Goal: Information Seeking & Learning: Learn about a topic

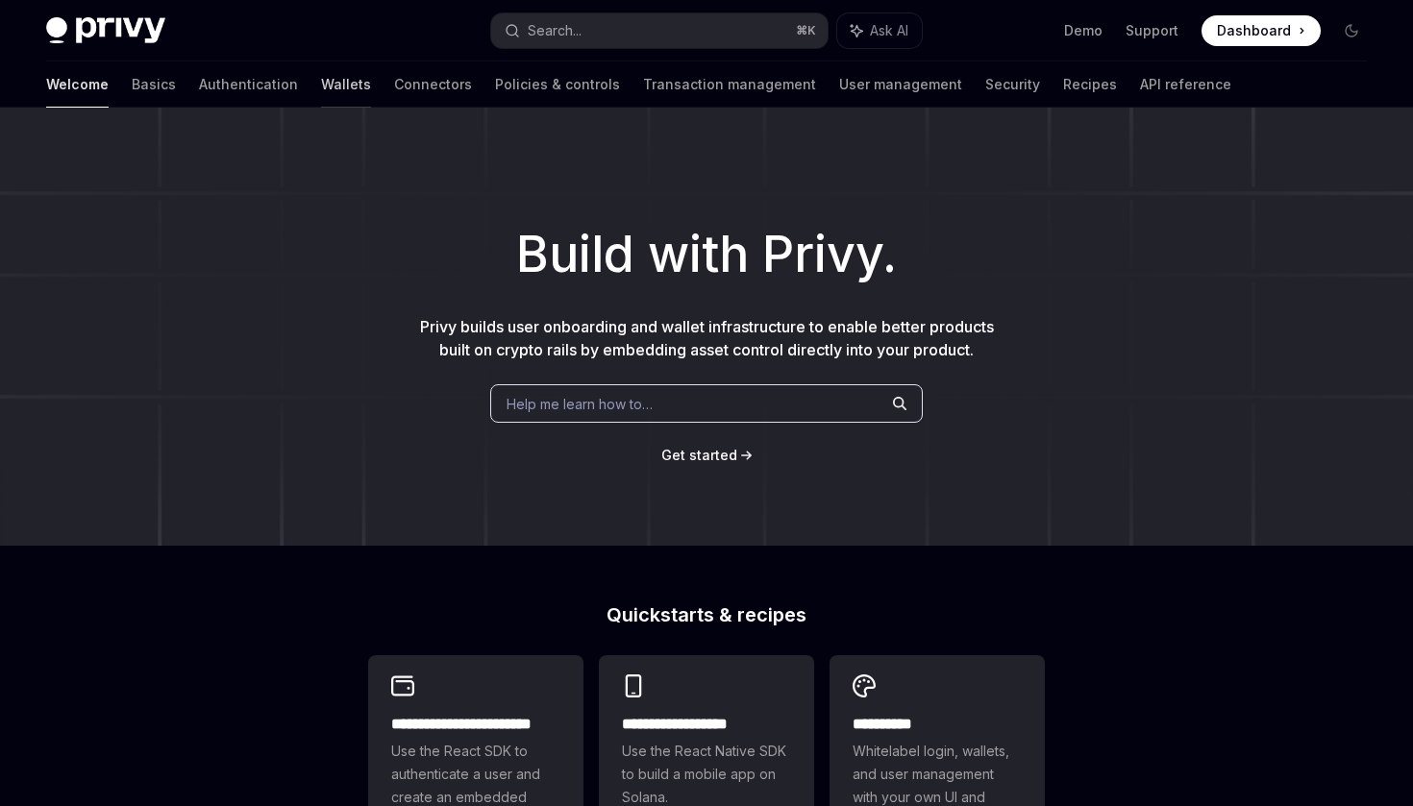
click at [321, 87] on link "Wallets" at bounding box center [346, 85] width 50 height 46
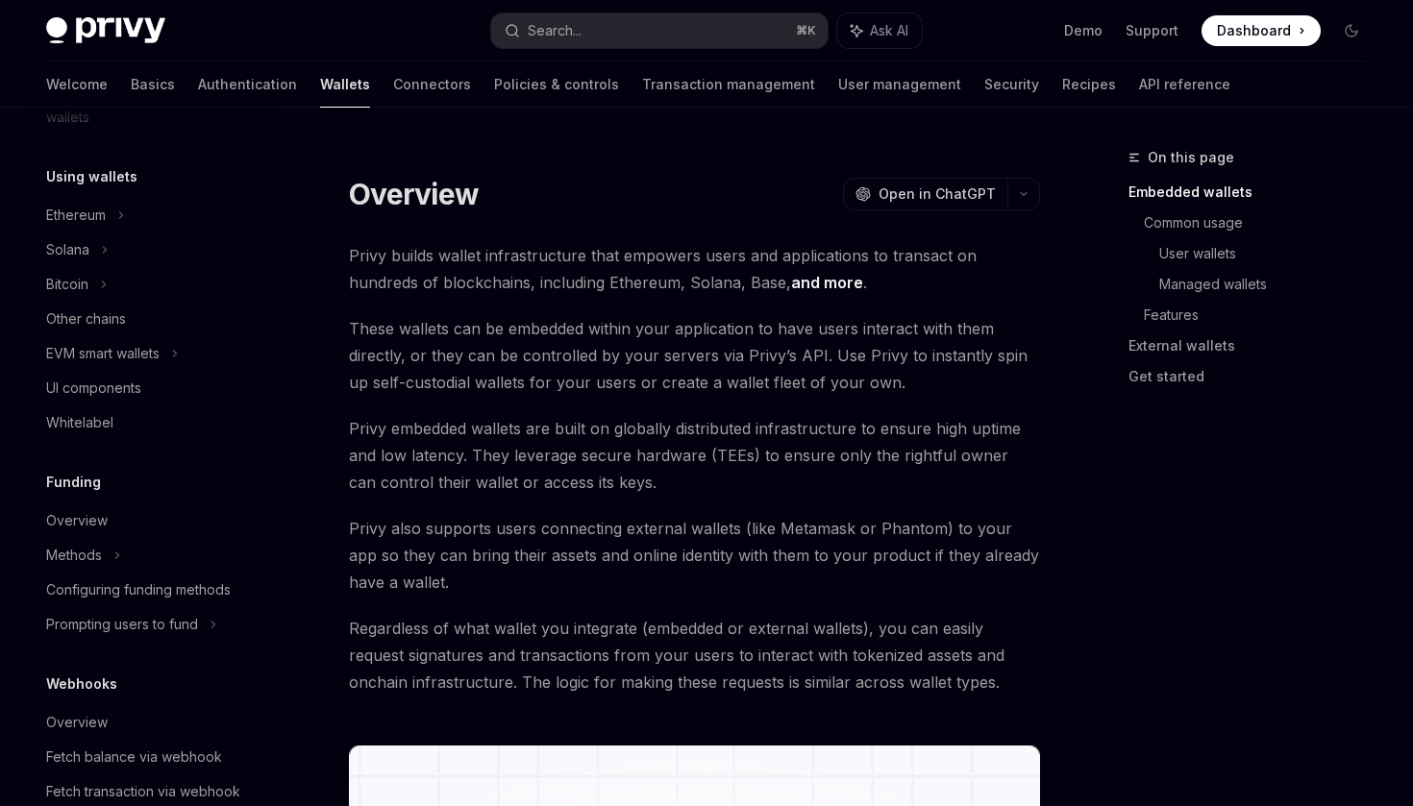
scroll to position [456, 0]
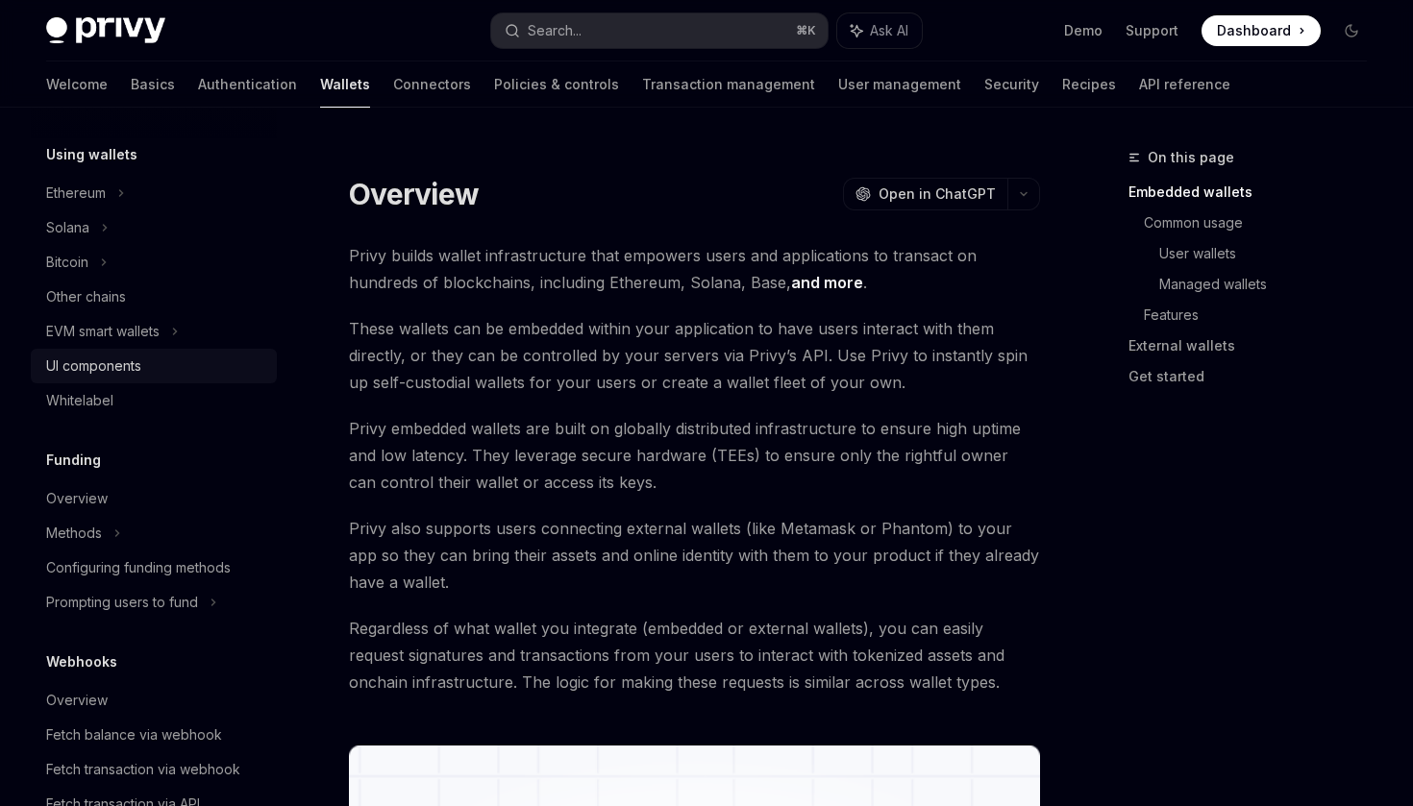
click at [113, 373] on div "UI components" at bounding box center [93, 366] width 95 height 23
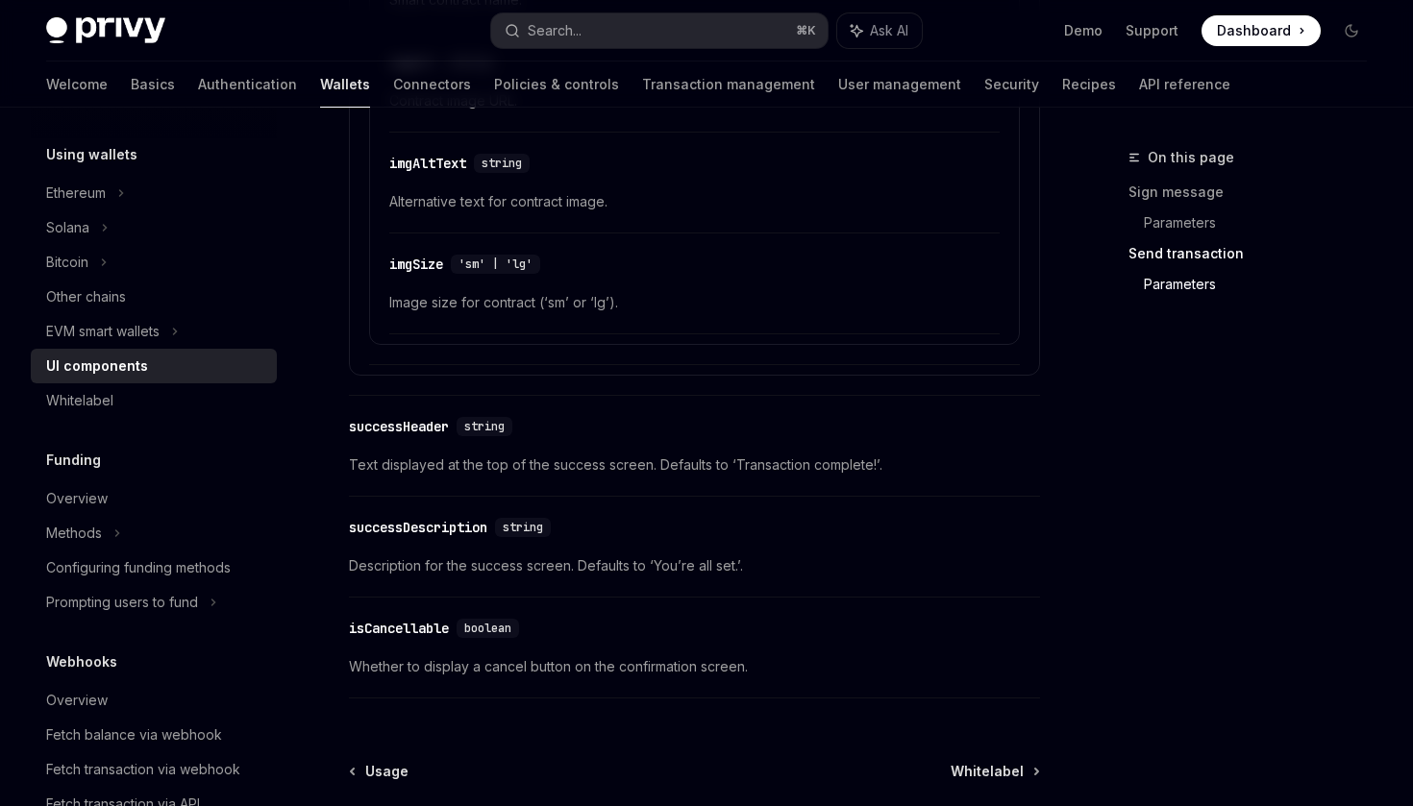
scroll to position [3581, 0]
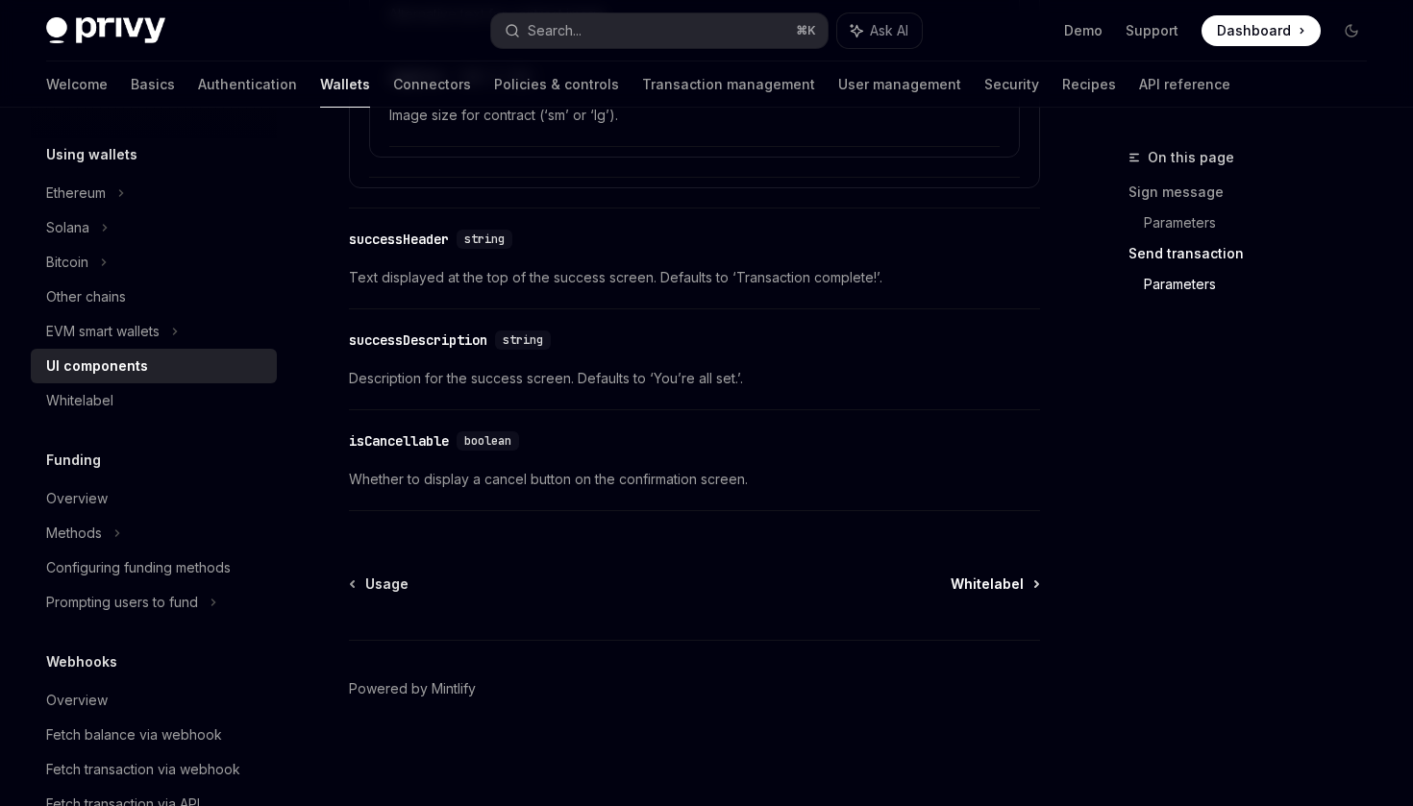
click at [985, 590] on span "Whitelabel" at bounding box center [986, 584] width 73 height 19
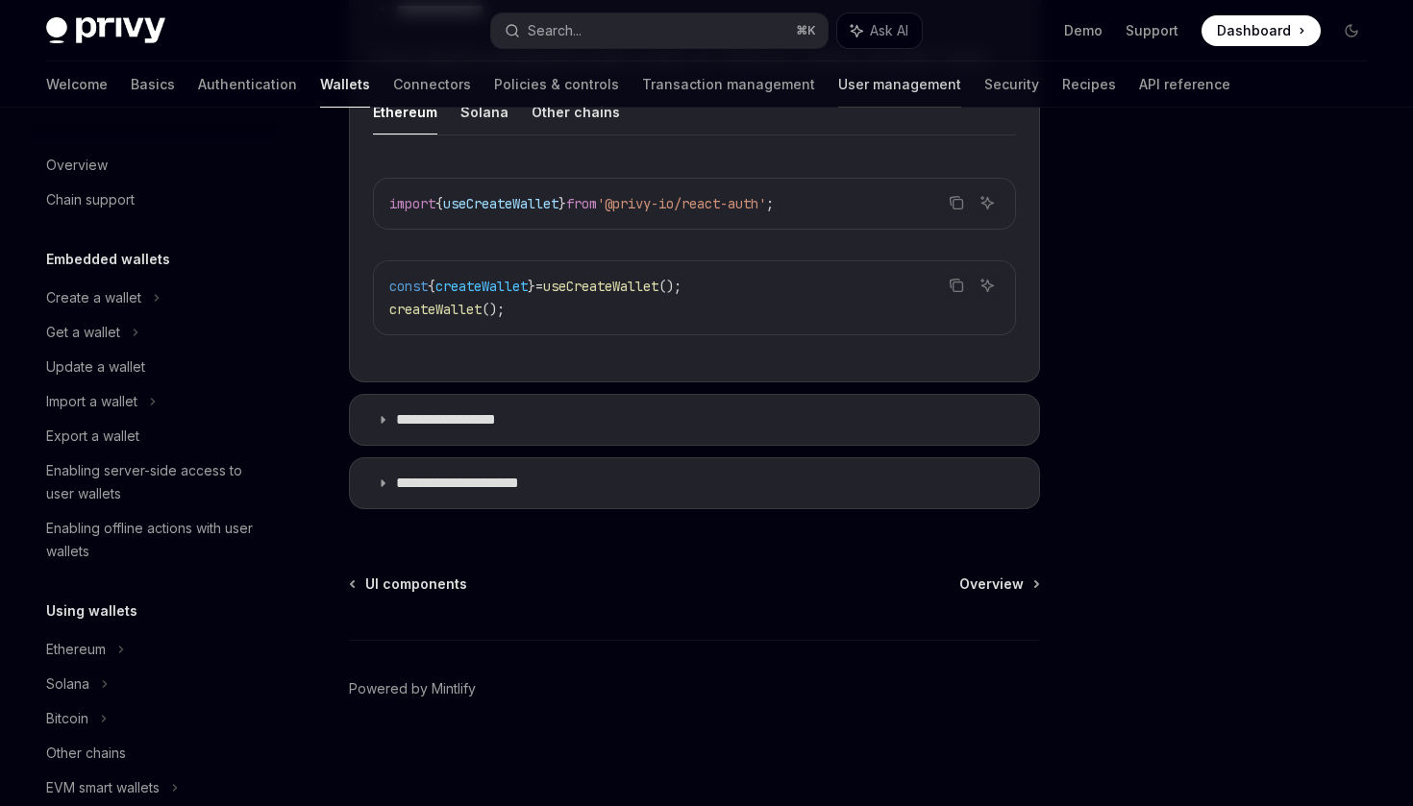
click at [838, 85] on link "User management" at bounding box center [899, 85] width 123 height 46
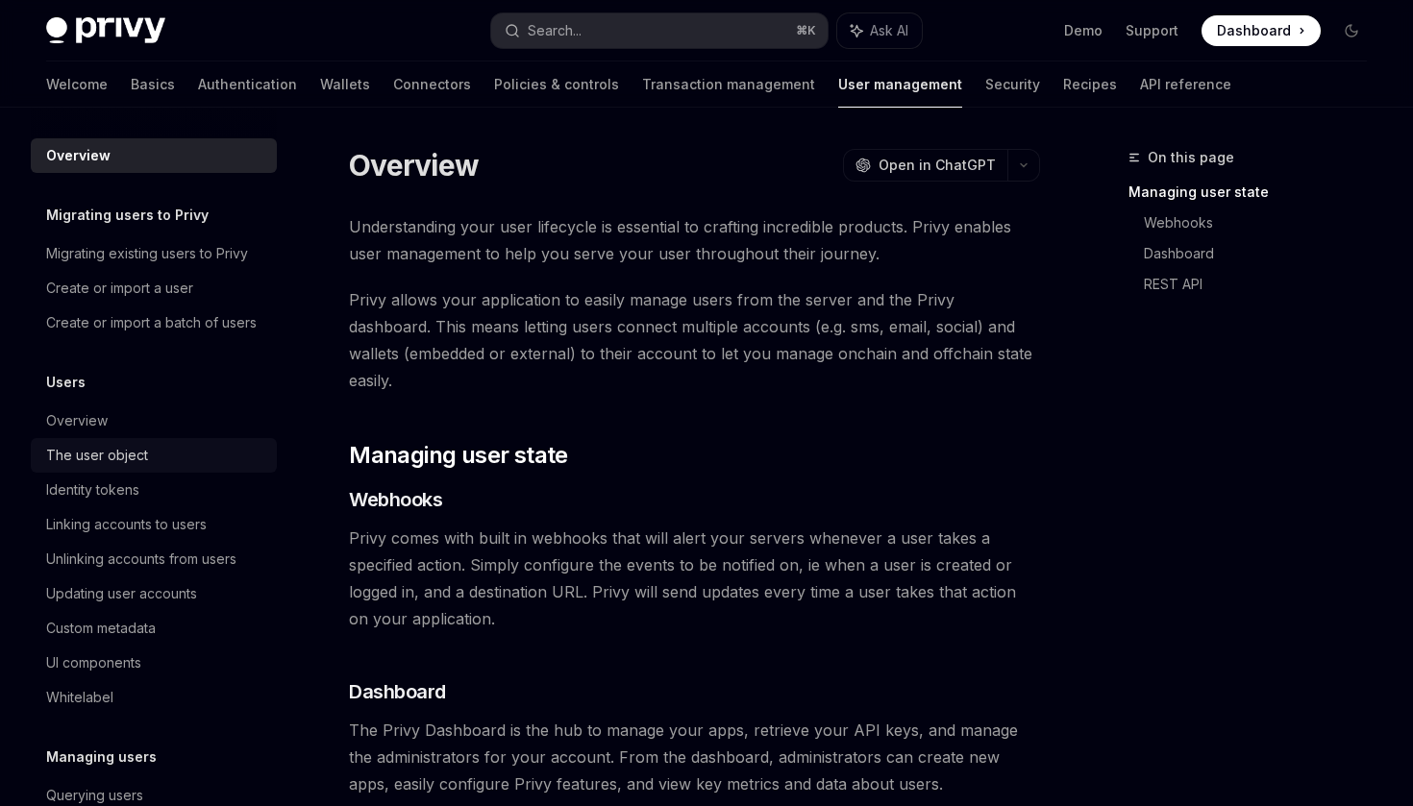
click at [91, 455] on div "The user object" at bounding box center [97, 455] width 102 height 23
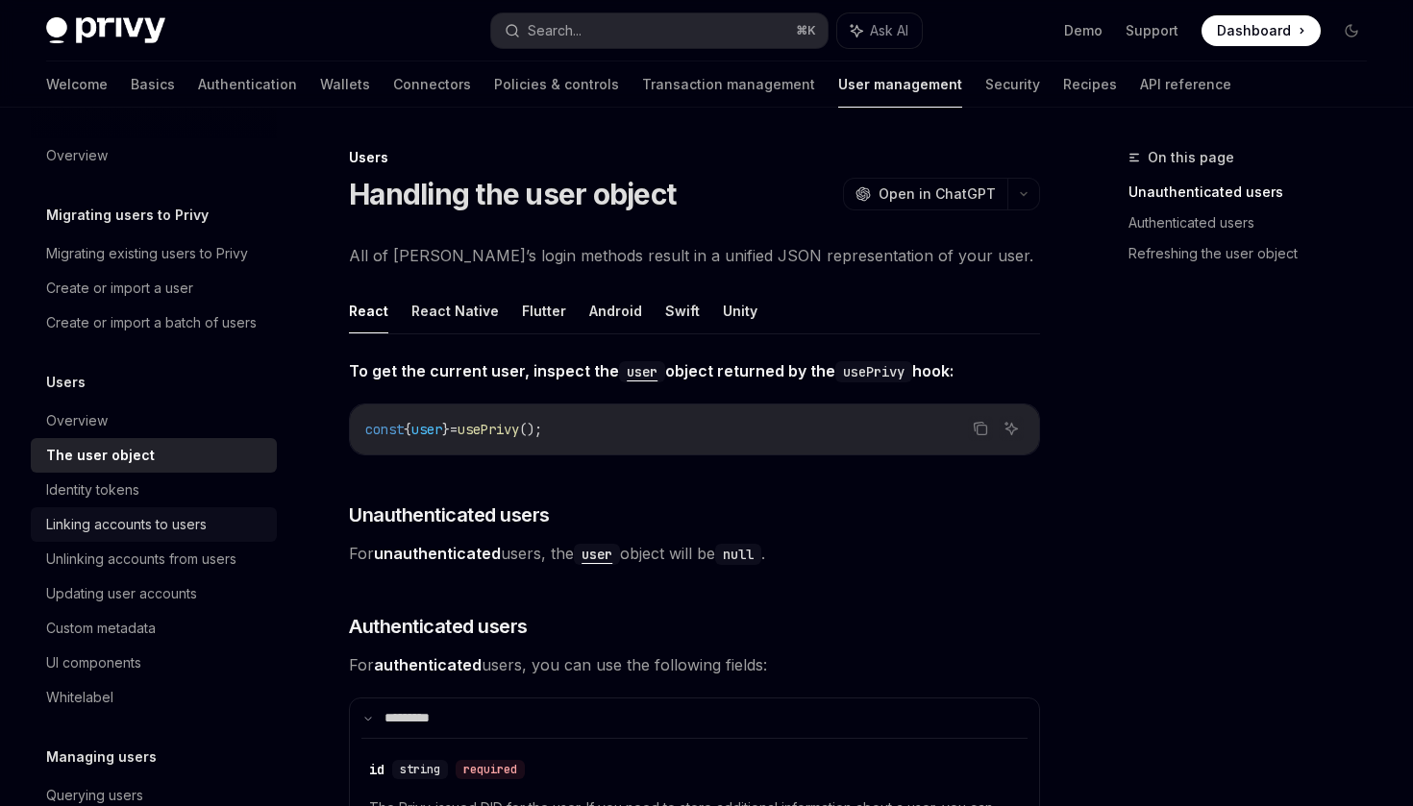
click at [164, 522] on div "Linking accounts to users" at bounding box center [126, 524] width 160 height 23
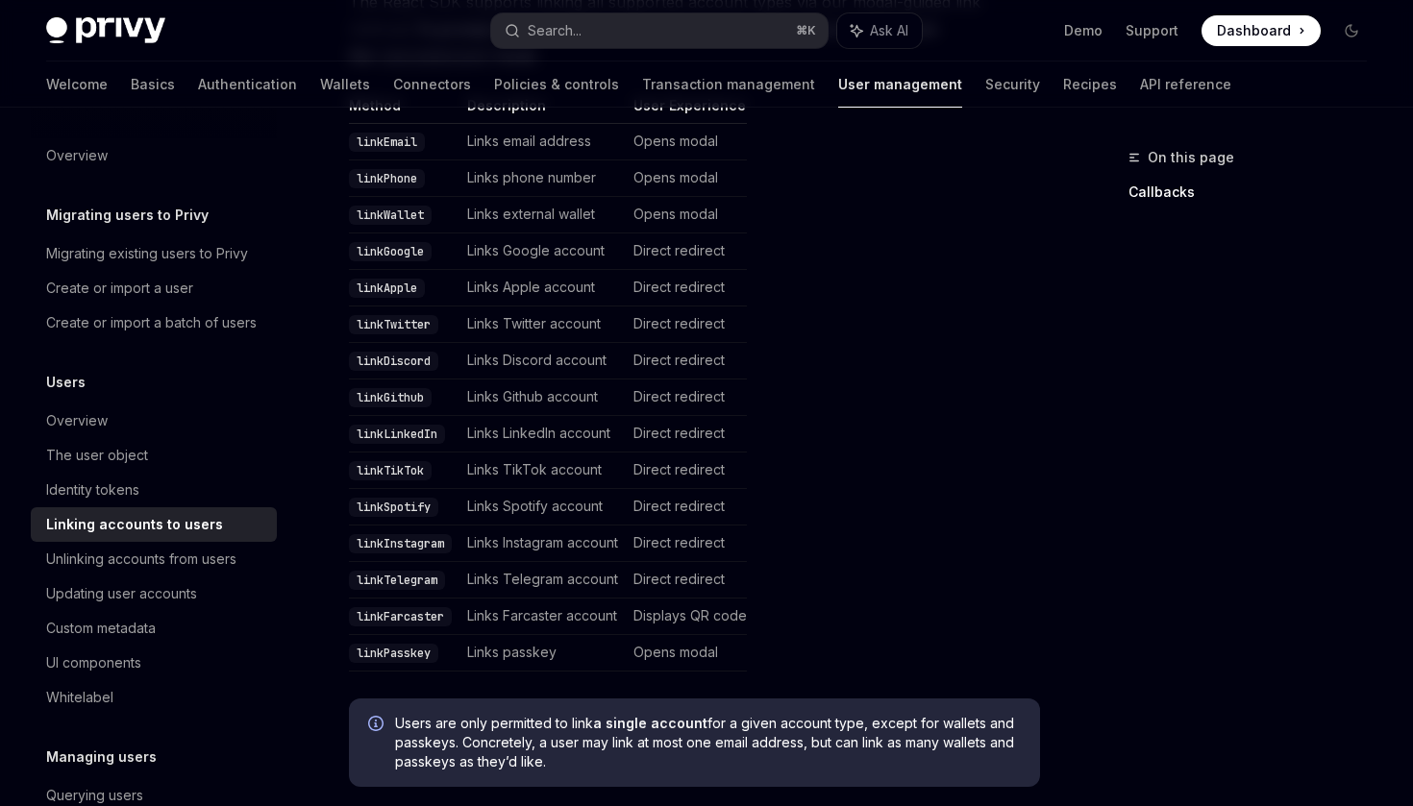
scroll to position [498, 0]
click at [123, 670] on div "UI components" at bounding box center [93, 663] width 95 height 23
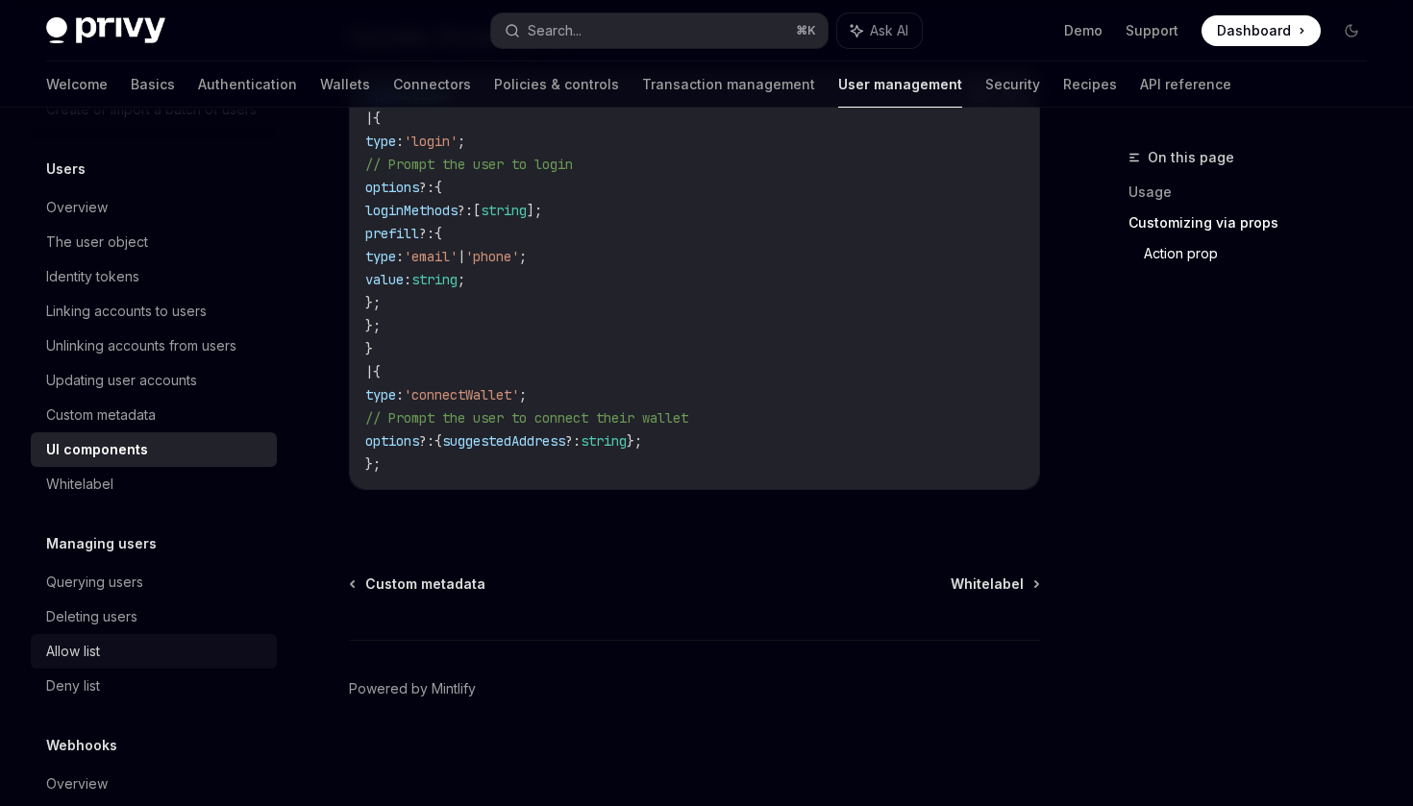
scroll to position [206, 0]
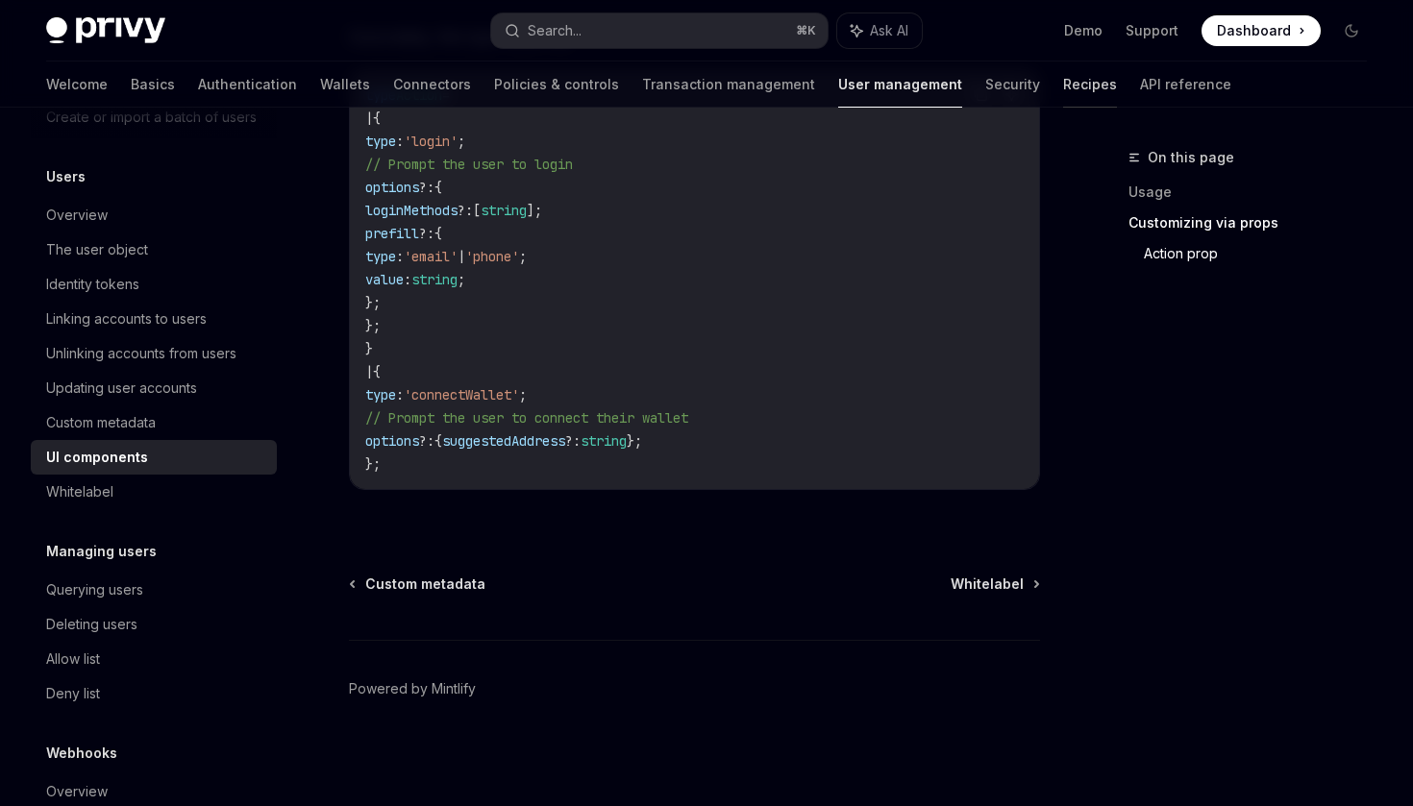
click at [1063, 87] on link "Recipes" at bounding box center [1090, 85] width 54 height 46
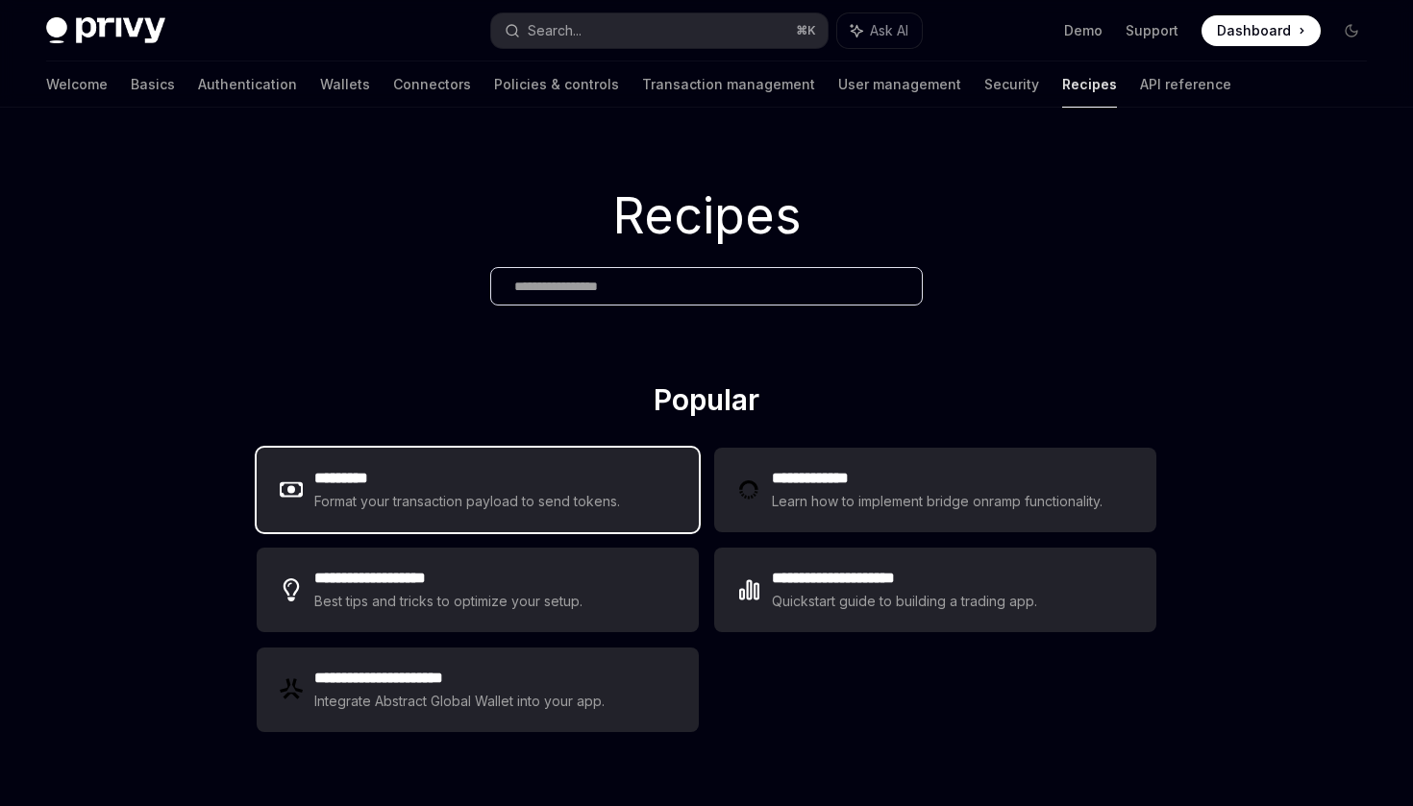
click at [510, 474] on h2 "*********" at bounding box center [467, 478] width 307 height 23
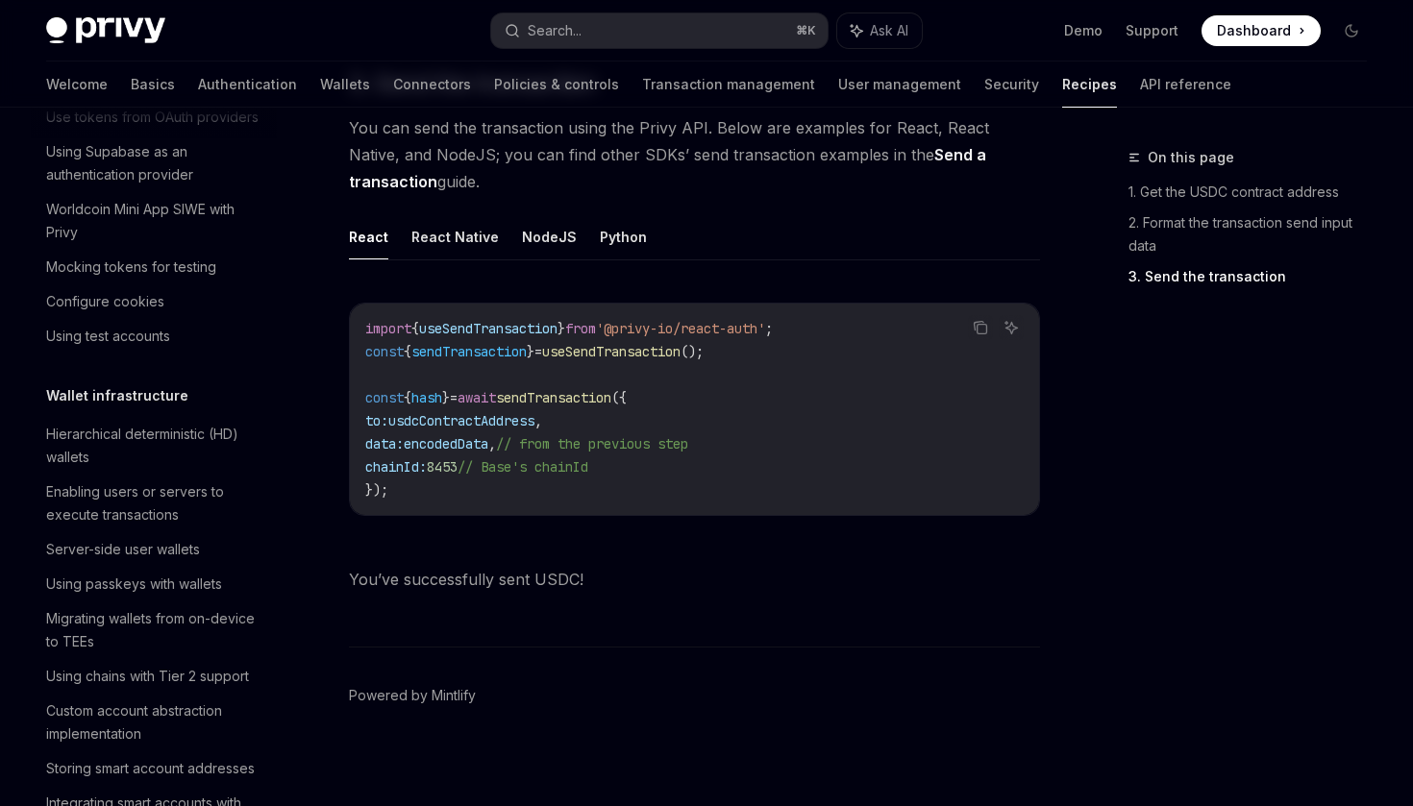
scroll to position [1482, 0]
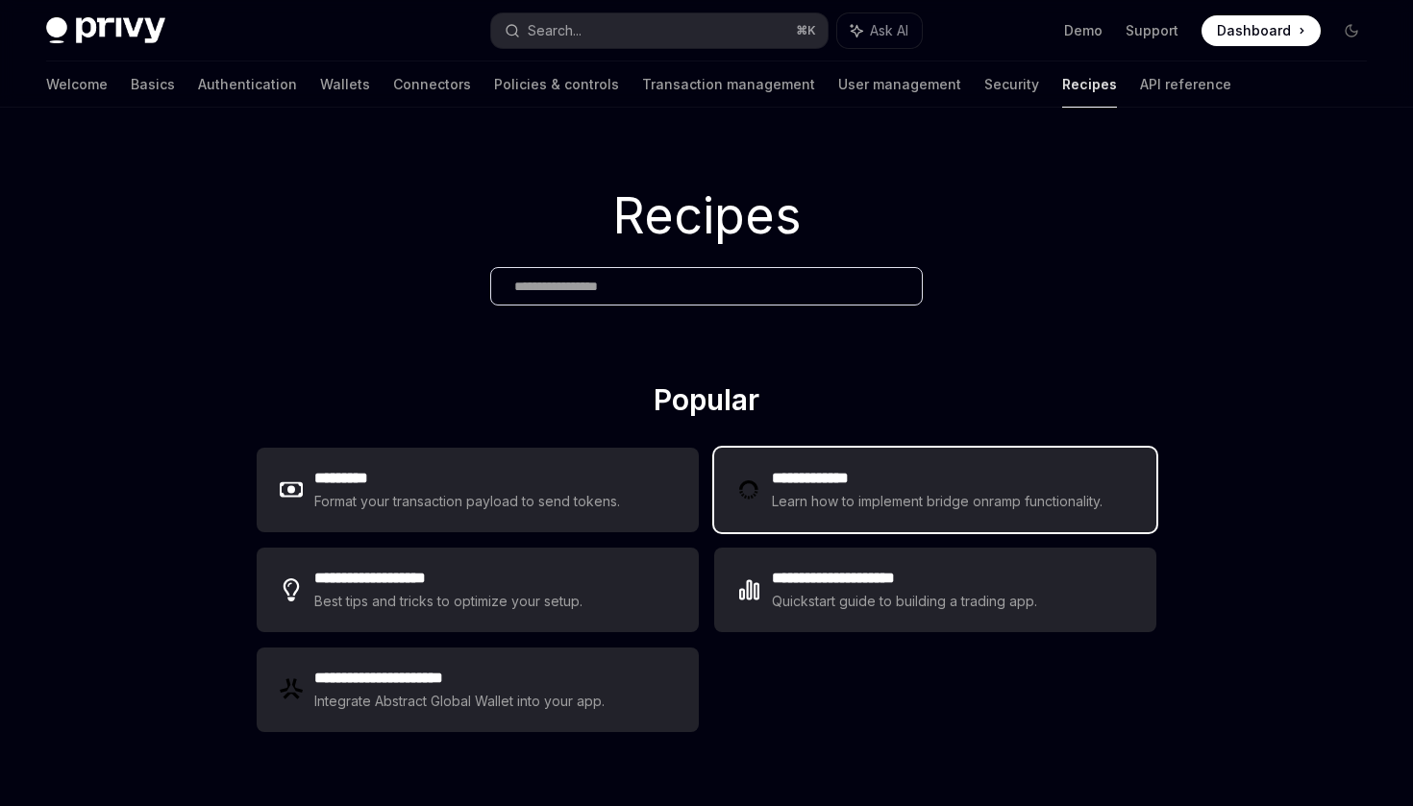
click at [909, 487] on h2 "**********" at bounding box center [940, 478] width 336 height 23
type textarea "*"
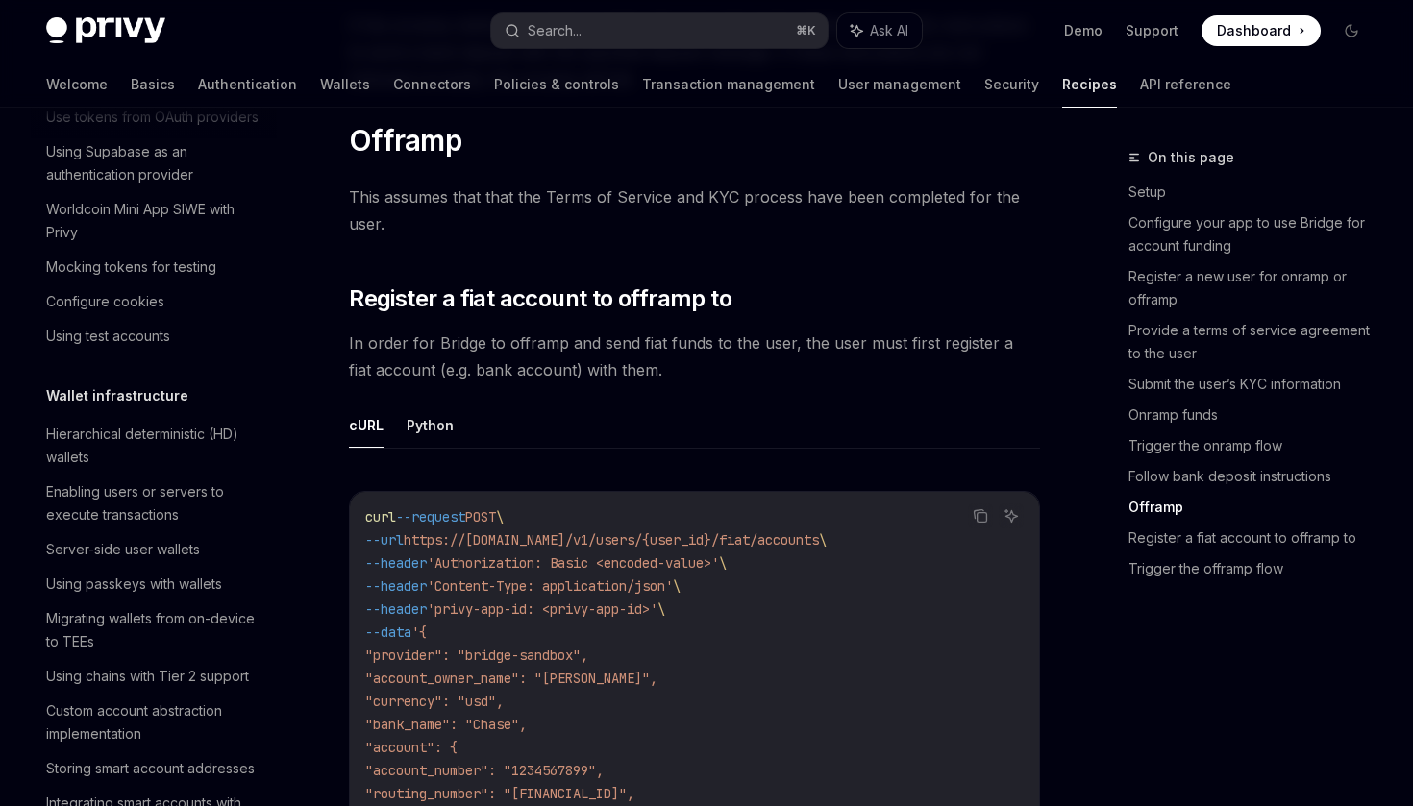
scroll to position [5071, 0]
